Goal: Task Accomplishment & Management: Manage account settings

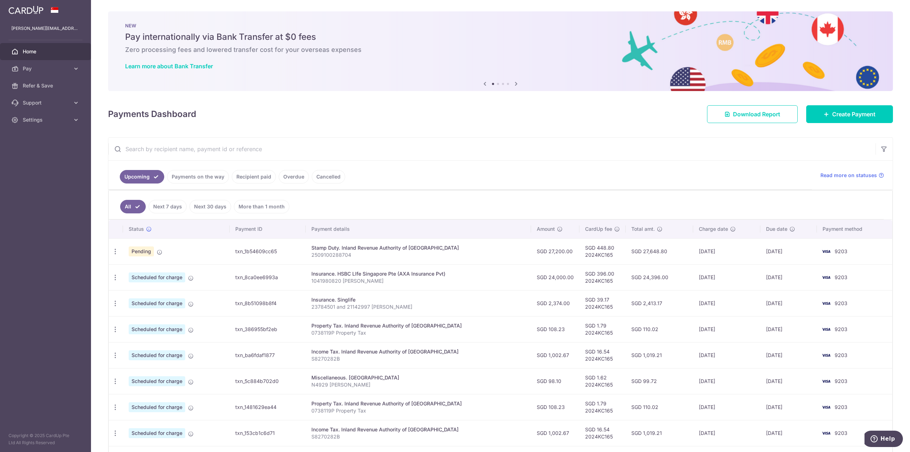
click at [454, 178] on ul "Upcoming Payments on the way Recipient paid Overdue Cancelled" at bounding box center [459, 175] width 703 height 29
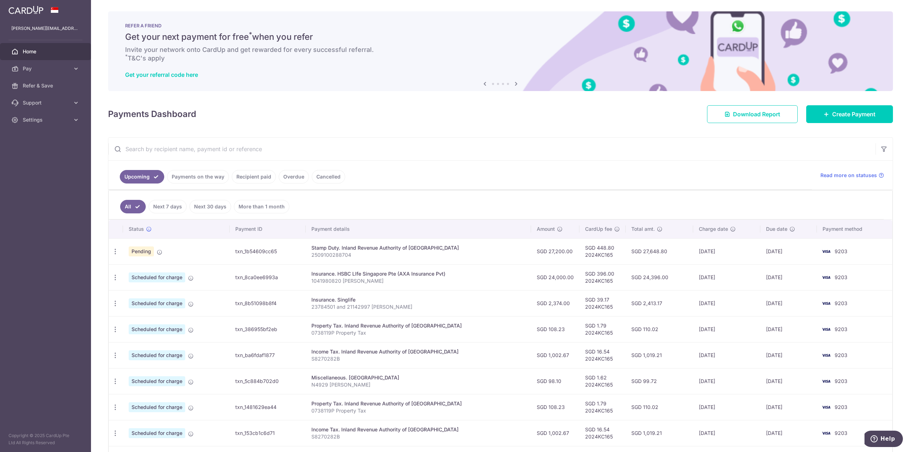
click at [213, 182] on link "Payments on the way" at bounding box center [198, 177] width 62 height 14
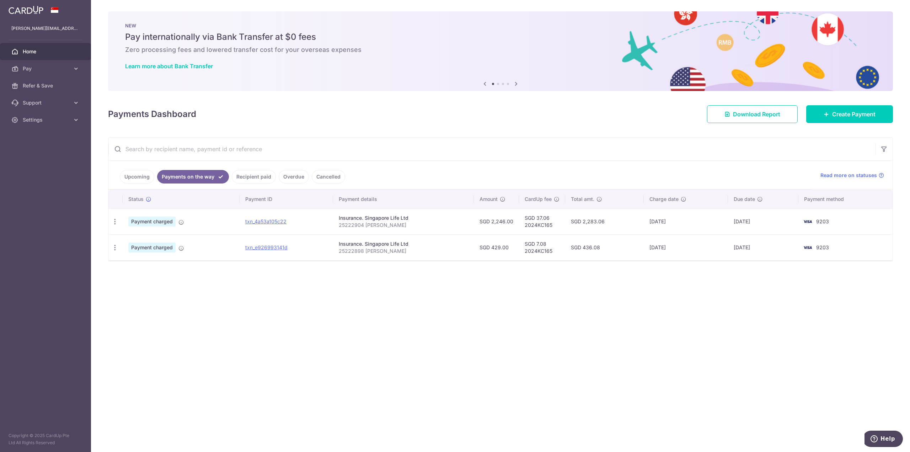
click at [147, 175] on link "Upcoming" at bounding box center [137, 177] width 34 height 14
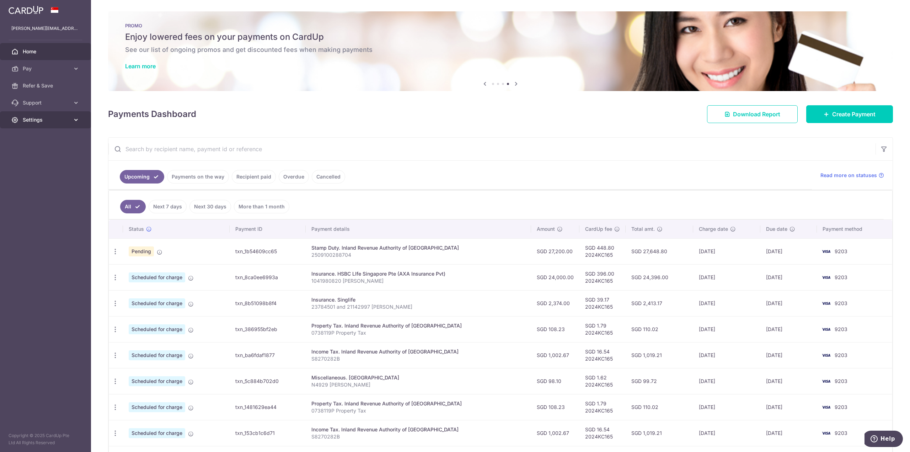
click at [31, 122] on span "Settings" at bounding box center [46, 119] width 47 height 7
click at [39, 156] on span "Logout" at bounding box center [46, 153] width 47 height 7
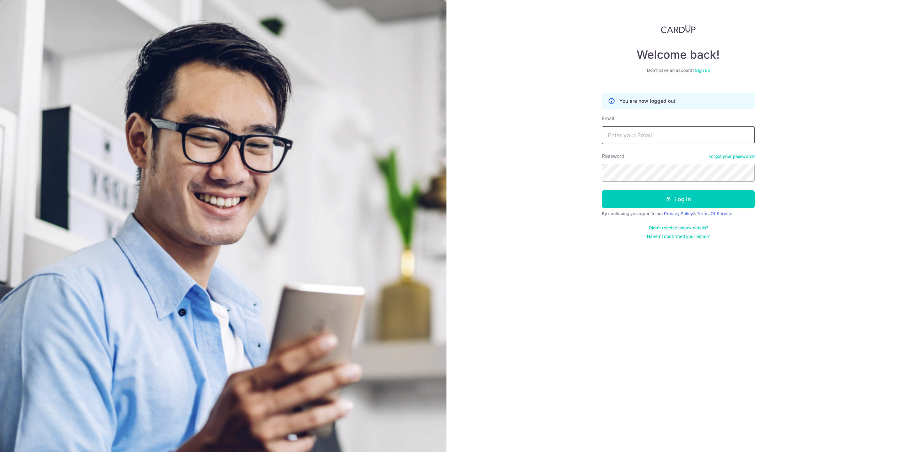
click at [629, 141] on input "Email" at bounding box center [678, 135] width 153 height 18
type input "gemerald4200@gmail.com"
click at [602, 190] on button "Log in" at bounding box center [678, 199] width 153 height 18
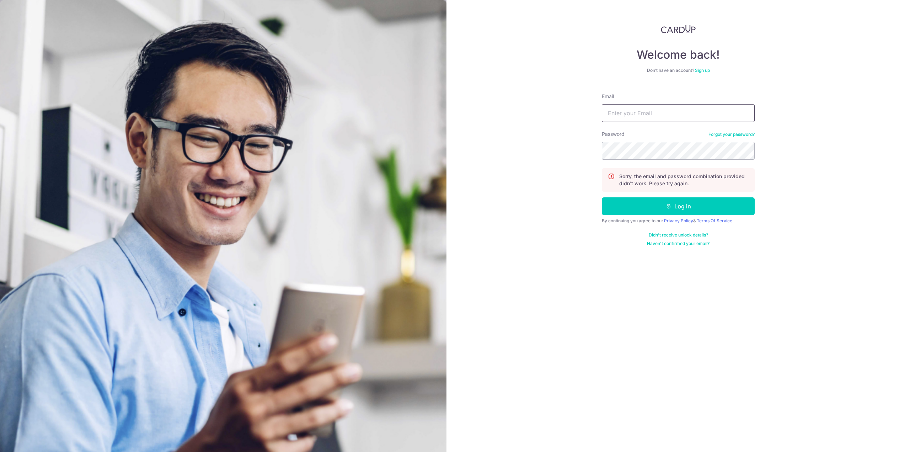
click at [646, 115] on input "Email" at bounding box center [678, 113] width 153 height 18
type input "gemerald4200@gmail.com"
click at [602, 197] on button "Log in" at bounding box center [678, 206] width 153 height 18
drag, startPoint x: 634, startPoint y: 114, endPoint x: 635, endPoint y: 123, distance: 8.5
click at [634, 114] on input "Email" at bounding box center [678, 113] width 153 height 18
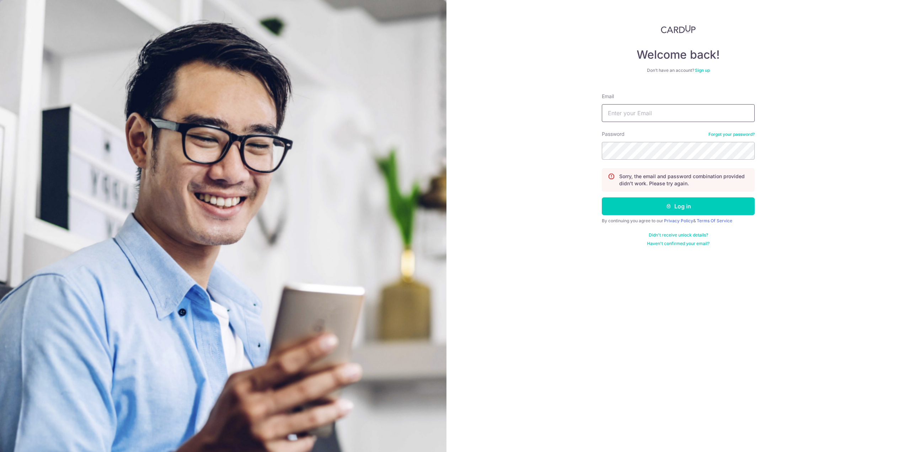
type input "gemerald4200@gmail.com"
click at [443, 161] on section "Welcome back! Don’t have an account? Sign up Email gemerald4200@gmail.com Passw…" at bounding box center [455, 226] width 910 height 452
click at [602, 197] on button "Log in" at bounding box center [678, 206] width 153 height 18
click at [730, 134] on link "Forgot your password?" at bounding box center [731, 134] width 46 height 6
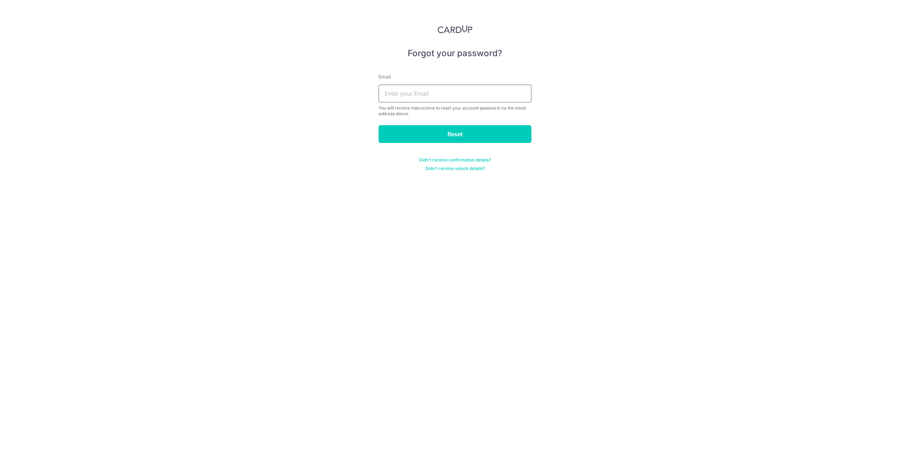
click at [456, 96] on input "text" at bounding box center [454, 94] width 153 height 18
type input "gemerald4200@gmail.com"
click at [448, 134] on input "Reset" at bounding box center [454, 134] width 153 height 18
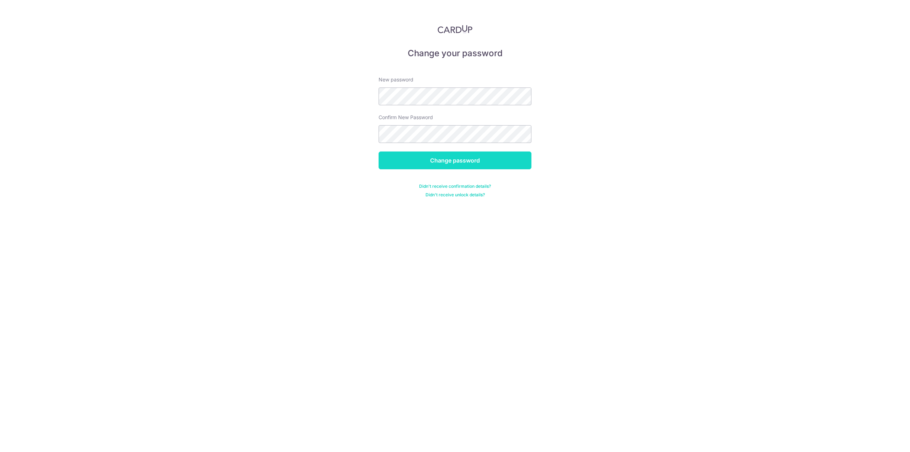
click at [461, 162] on input "Change password" at bounding box center [454, 160] width 153 height 18
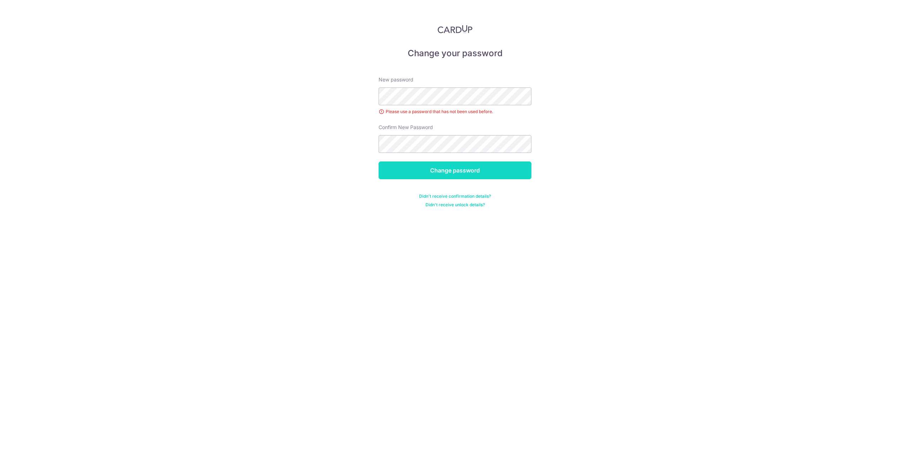
click at [479, 169] on input "Change password" at bounding box center [454, 170] width 153 height 18
